Goal: Transaction & Acquisition: Book appointment/travel/reservation

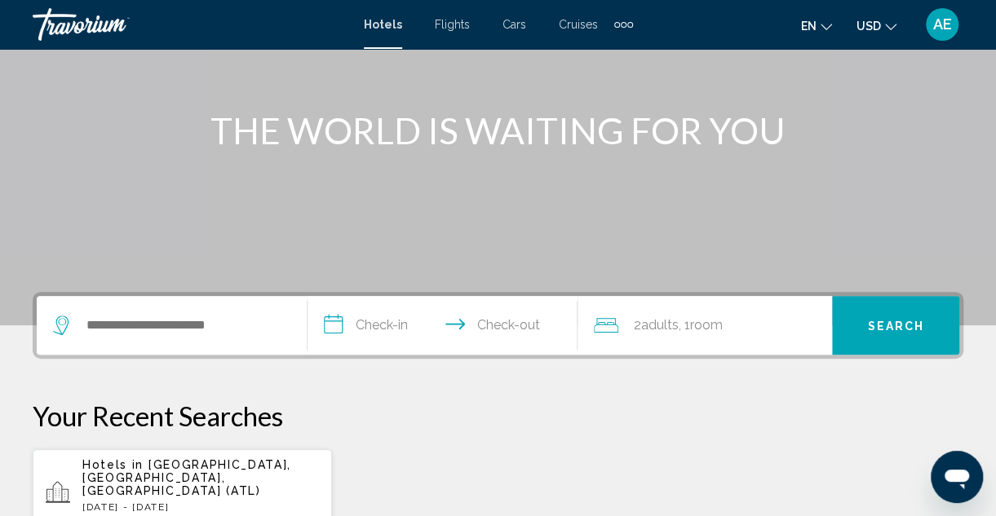
scroll to position [170, 0]
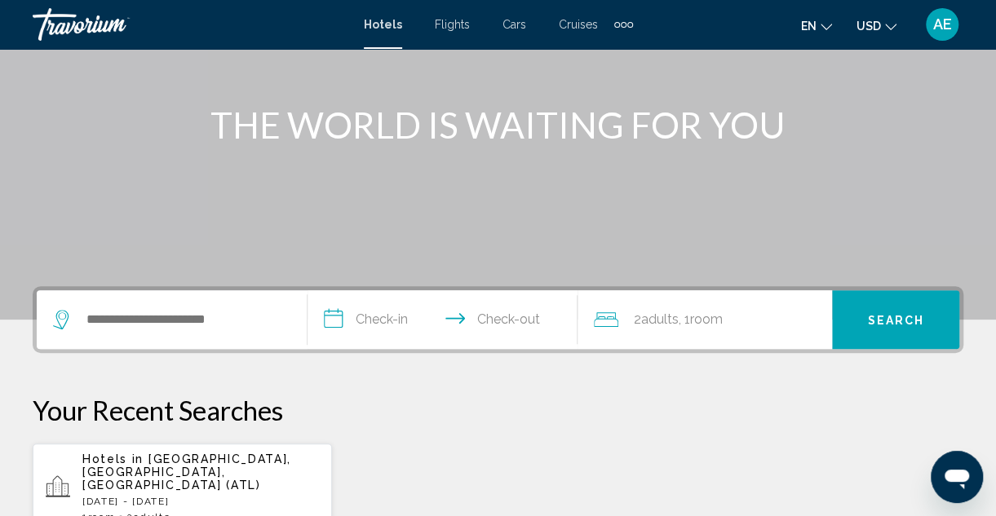
click at [390, 326] on input "**********" at bounding box center [446, 322] width 277 height 64
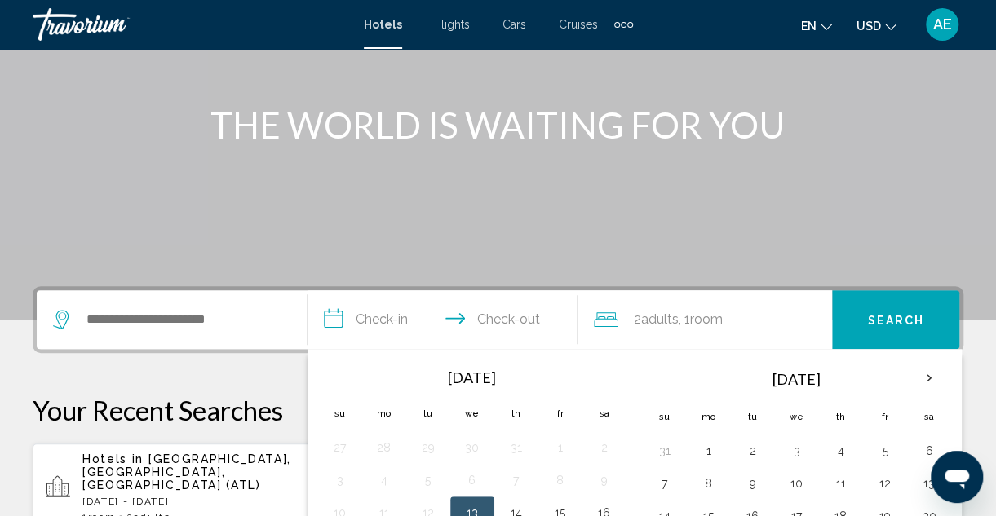
click at [451, 29] on span "Flights" at bounding box center [452, 24] width 35 height 13
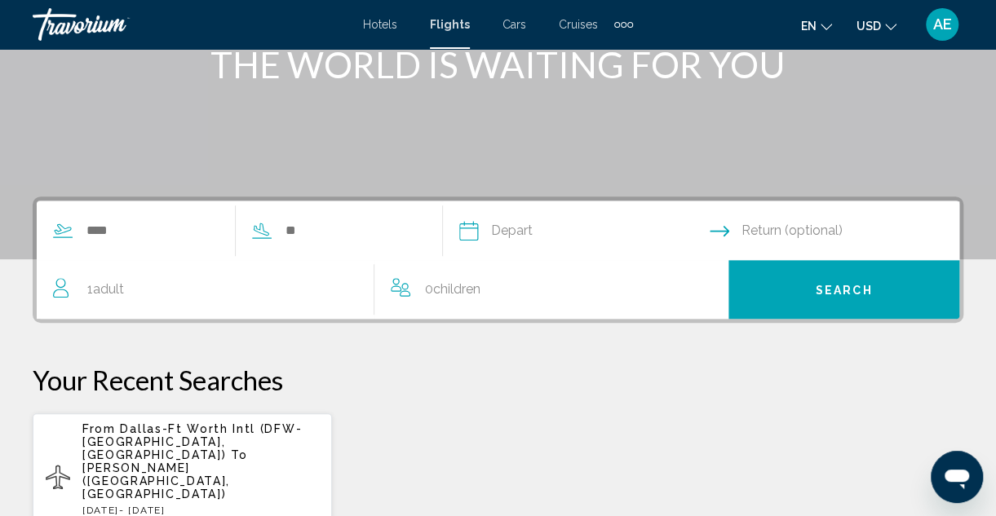
scroll to position [256, 0]
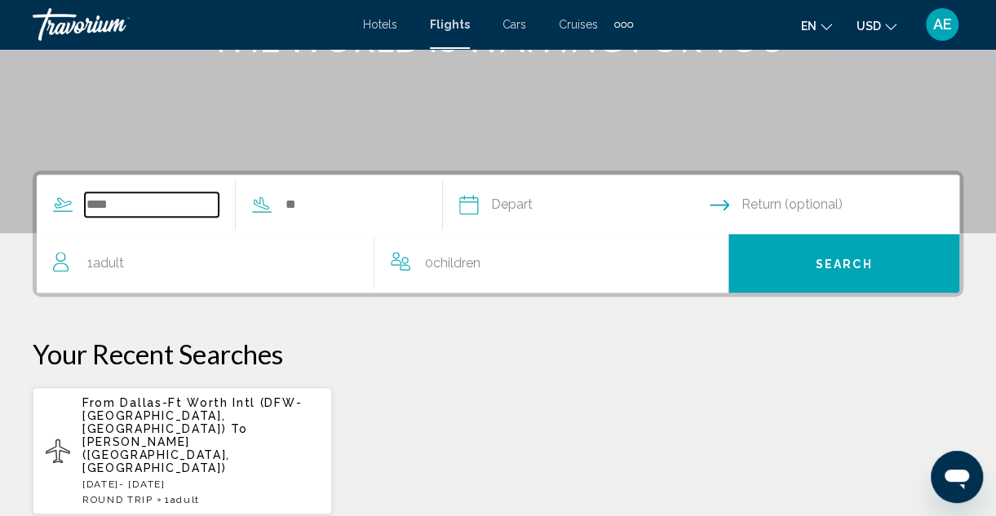
click at [124, 206] on input "Search widget" at bounding box center [152, 205] width 134 height 24
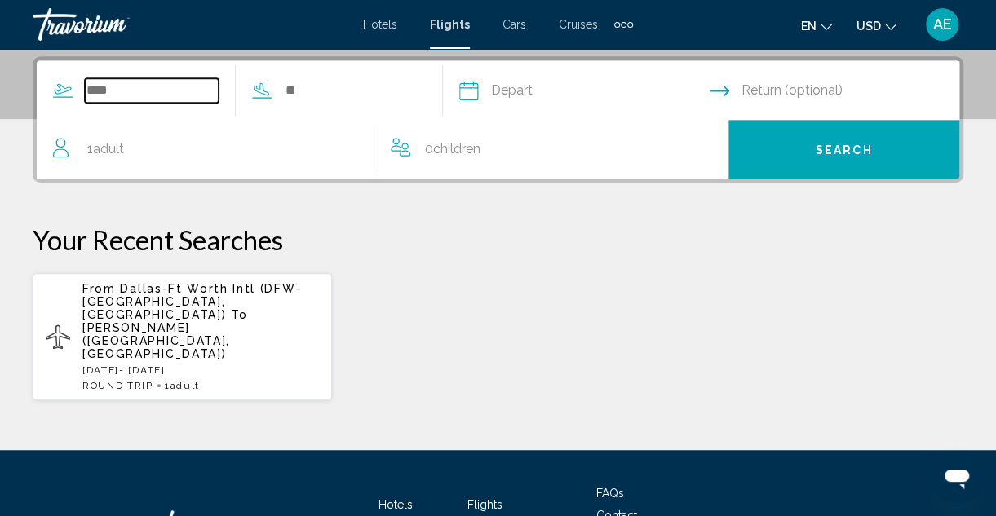
scroll to position [373, 0]
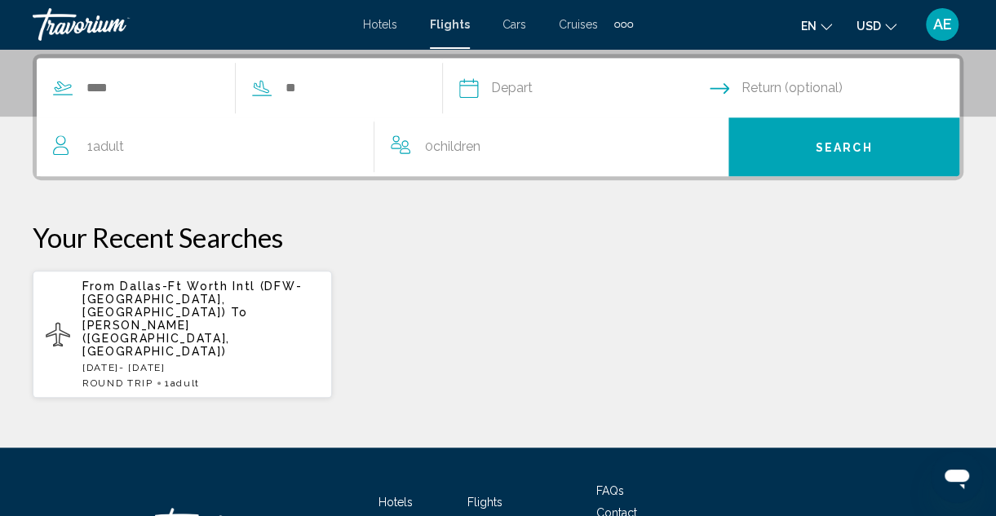
click at [105, 331] on div "From Dallas-Ft Worth Intl (DFW-[GEOGRAPHIC_DATA], [GEOGRAPHIC_DATA]) To [PERSON…" at bounding box center [200, 334] width 237 height 109
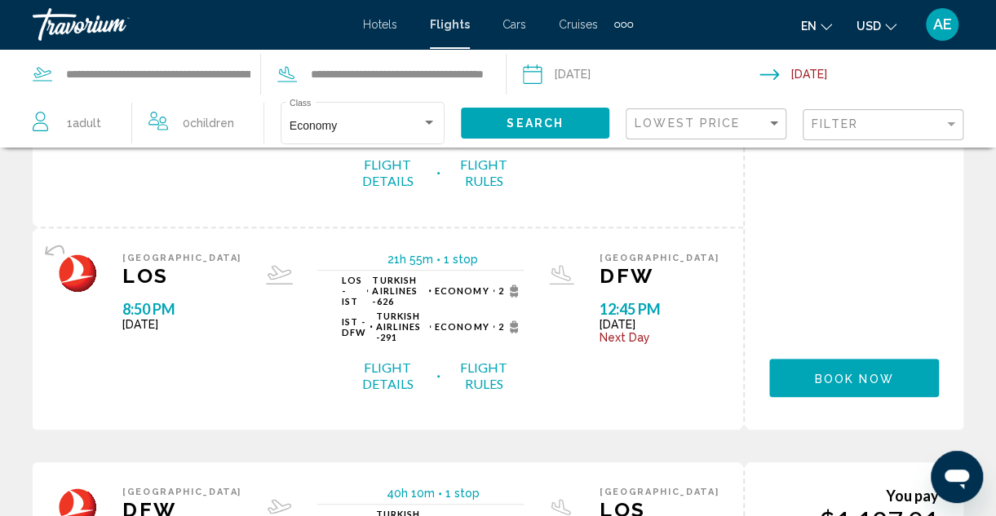
scroll to position [178, 0]
click at [677, 116] on div "Lowest Price" at bounding box center [708, 124] width 147 height 30
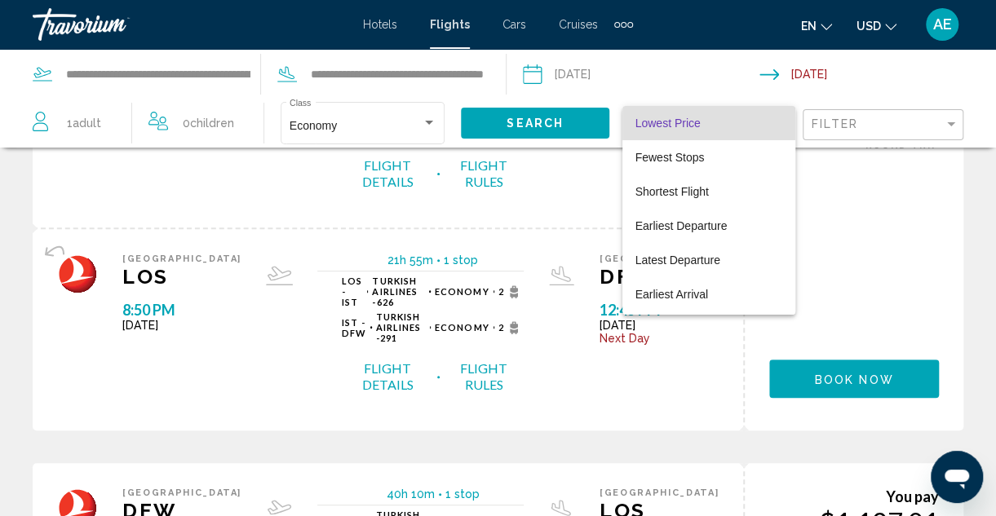
click at [208, 192] on div at bounding box center [498, 258] width 996 height 516
